Goal: Entertainment & Leisure: Consume media (video, audio)

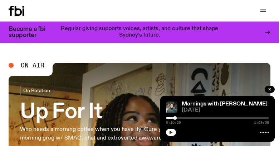
click at [174, 134] on button "button" at bounding box center [171, 132] width 10 height 7
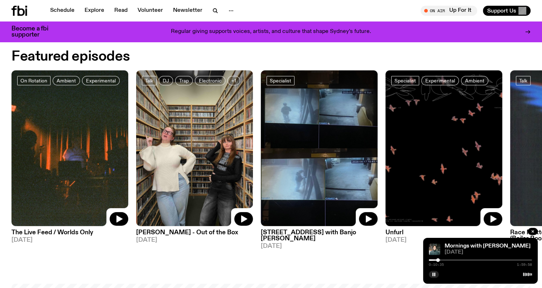
scroll to position [358, 0]
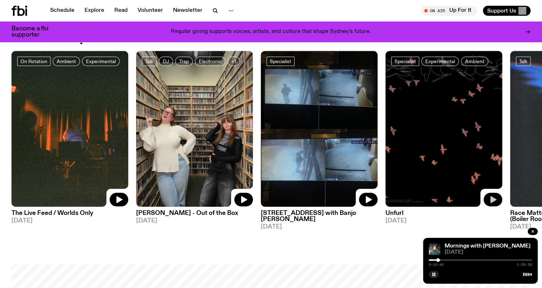
click at [279, 145] on icon "button" at bounding box center [493, 199] width 6 height 7
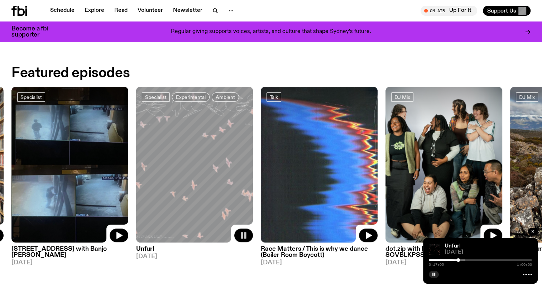
scroll to position [430, 0]
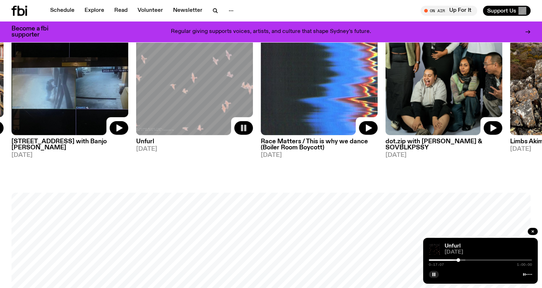
click at [150, 140] on h3 "Unfurl" at bounding box center [194, 142] width 117 height 6
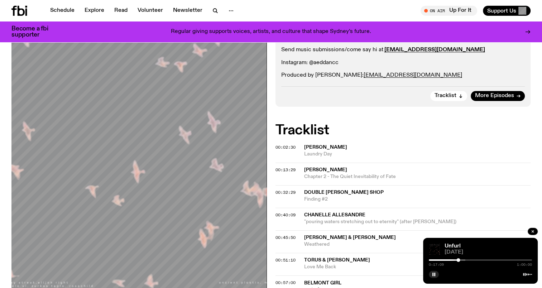
scroll to position [212, 0]
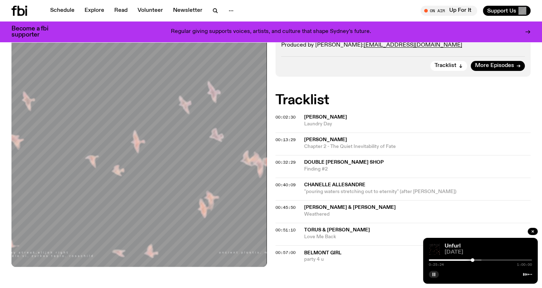
click at [279, 145] on rect "button" at bounding box center [432, 275] width 1 height 4
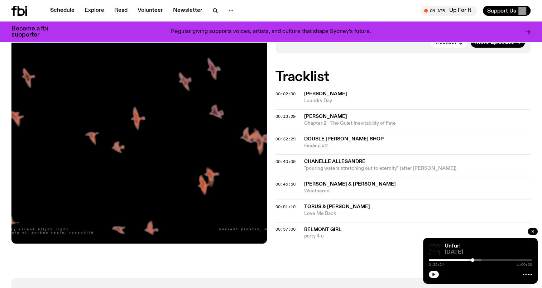
scroll to position [248, 0]
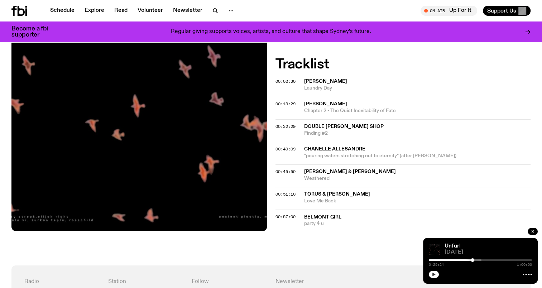
click at [279, 145] on icon "button" at bounding box center [434, 274] width 4 height 4
click at [279, 145] on icon "button" at bounding box center [433, 275] width 3 height 4
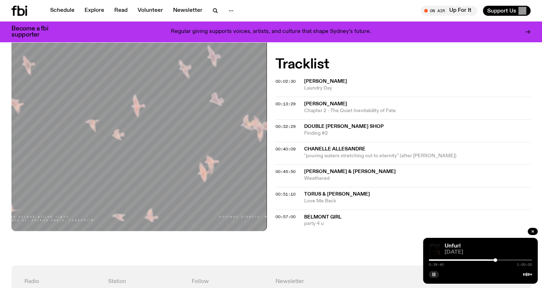
click at [279, 145] on rect "button" at bounding box center [432, 275] width 1 height 4
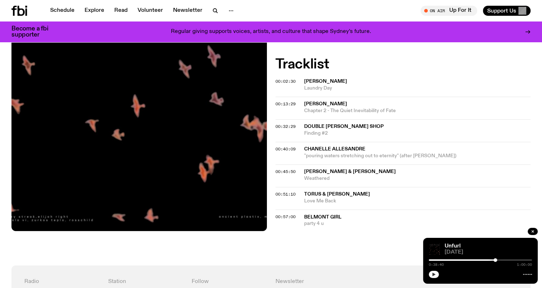
click at [279, 145] on icon "button" at bounding box center [434, 274] width 4 height 4
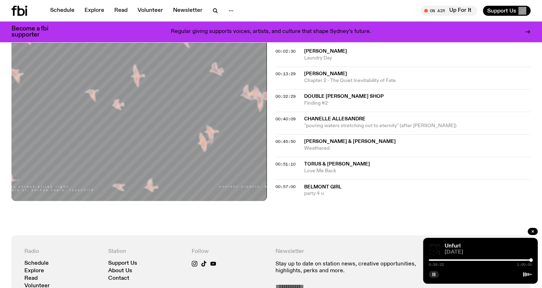
scroll to position [178, 0]
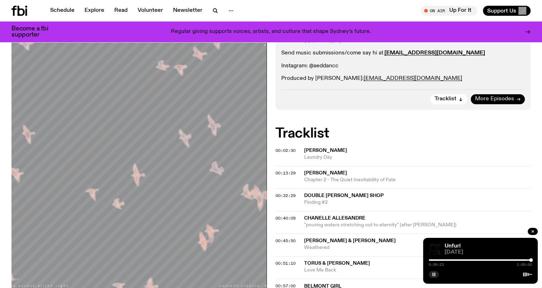
click at [279, 101] on span "More Episodes" at bounding box center [494, 98] width 39 height 5
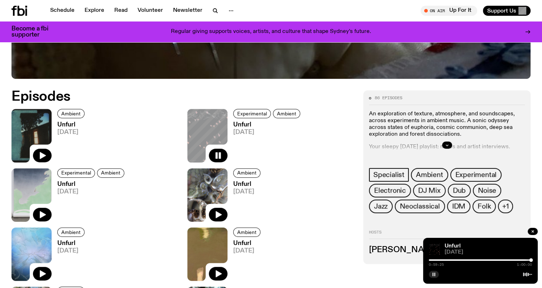
scroll to position [354, 0]
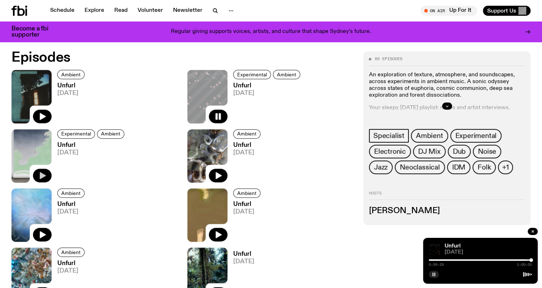
click at [48, 145] on button "button" at bounding box center [42, 176] width 19 height 14
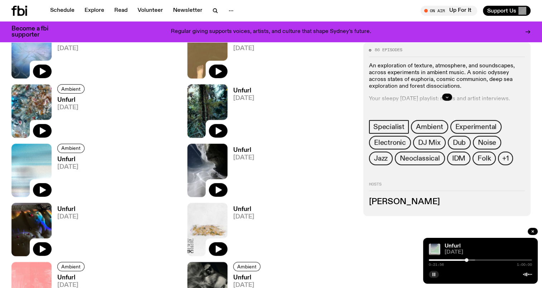
scroll to position [533, 0]
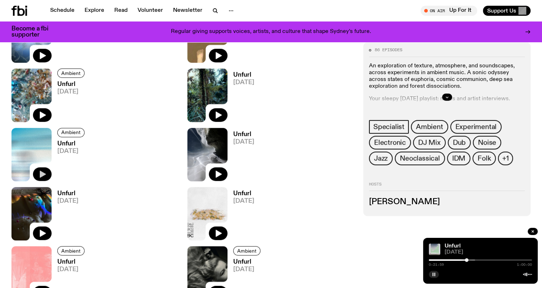
click at [40, 145] on icon "button" at bounding box center [43, 174] width 6 height 7
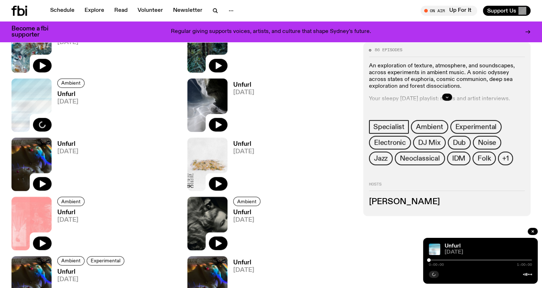
scroll to position [605, 0]
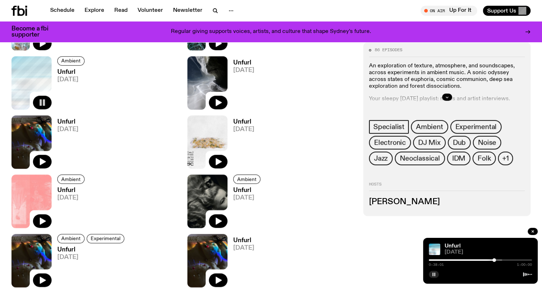
click at [279, 145] on button "button" at bounding box center [434, 274] width 10 height 7
click at [224, 145] on button "button" at bounding box center [218, 162] width 19 height 14
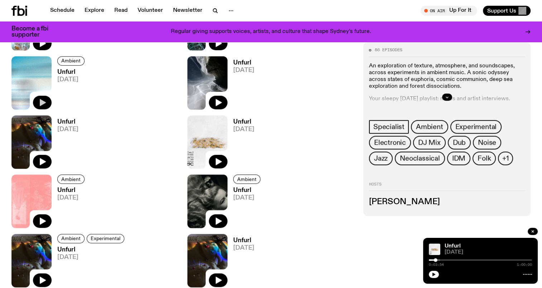
drag, startPoint x: 433, startPoint y: 274, endPoint x: 401, endPoint y: 229, distance: 55.7
click at [279, 145] on icon "button" at bounding box center [433, 275] width 3 height 4
click at [279, 145] on button "button" at bounding box center [434, 274] width 10 height 7
click at [279, 145] on div "Unfurl [DATE] 0:13:02 1:00:00" at bounding box center [480, 261] width 115 height 46
click at [279, 145] on button "button" at bounding box center [434, 274] width 10 height 7
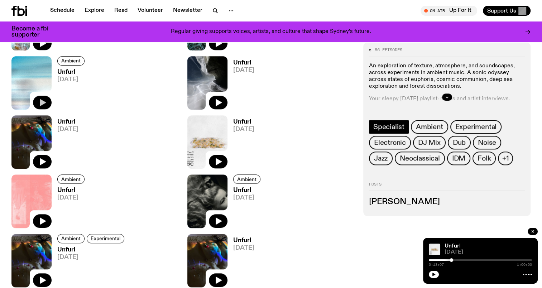
drag, startPoint x: 435, startPoint y: 273, endPoint x: 403, endPoint y: 126, distance: 150.0
click at [279, 145] on icon "button" at bounding box center [434, 274] width 4 height 4
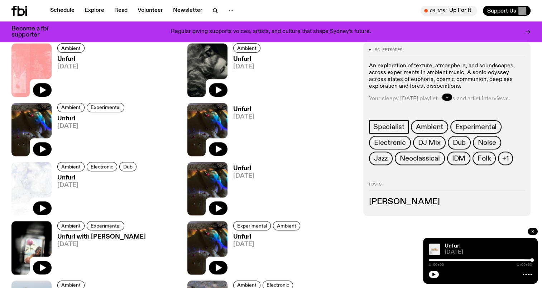
scroll to position [748, 0]
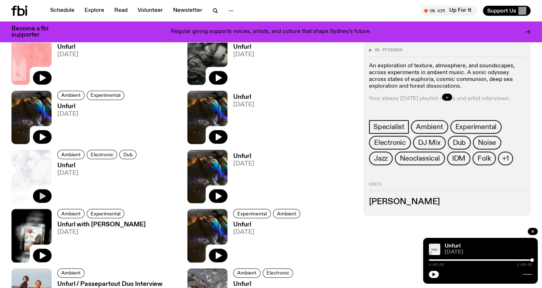
click at [44, 196] on icon "button" at bounding box center [43, 195] width 6 height 7
click at [435, 272] on button "button" at bounding box center [434, 274] width 10 height 7
click at [430, 276] on button "button" at bounding box center [434, 274] width 10 height 7
click at [432, 275] on icon "button" at bounding box center [434, 274] width 4 height 4
click at [435, 274] on icon "button" at bounding box center [434, 274] width 4 height 4
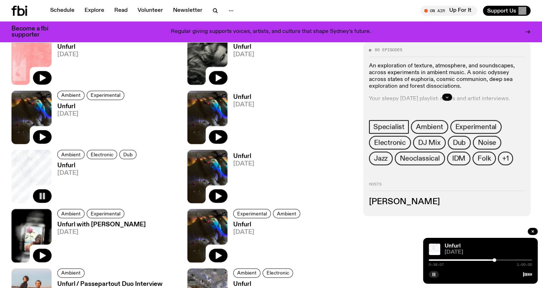
click at [434, 275] on rect "button" at bounding box center [434, 275] width 1 height 4
